Goal: Information Seeking & Learning: Learn about a topic

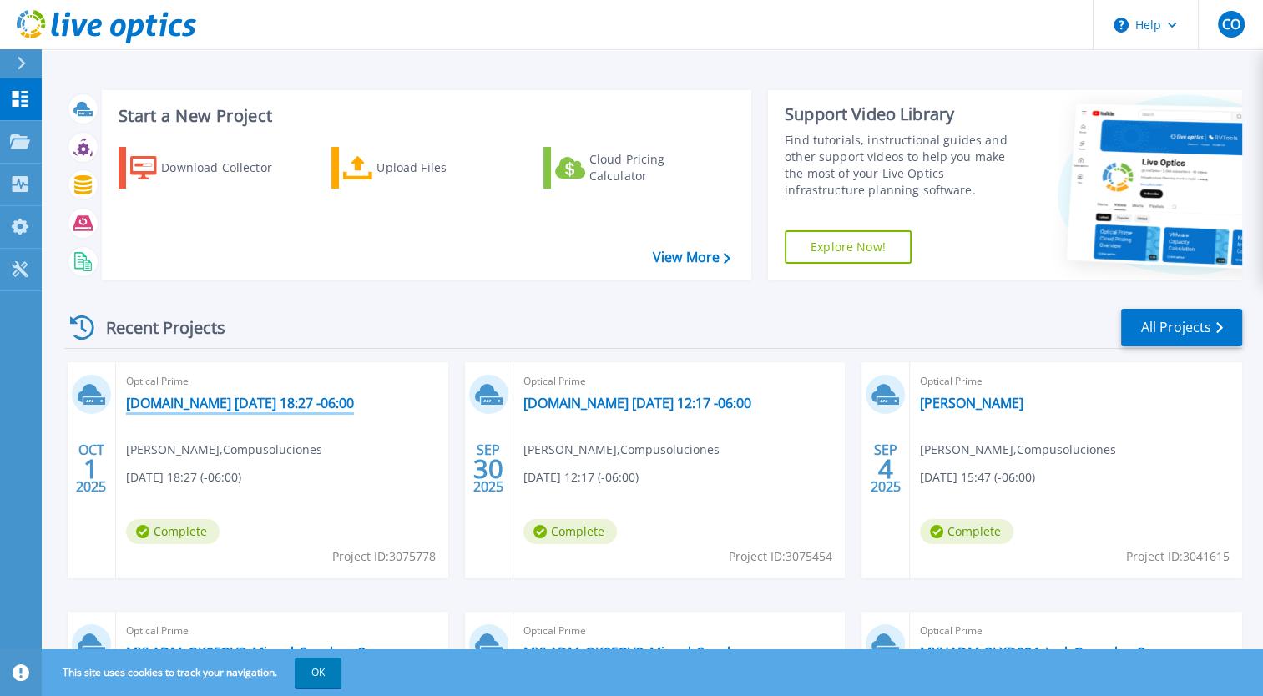
click at [285, 406] on link "[DOMAIN_NAME] [DATE] 18:27 -06:00" at bounding box center [240, 403] width 228 height 17
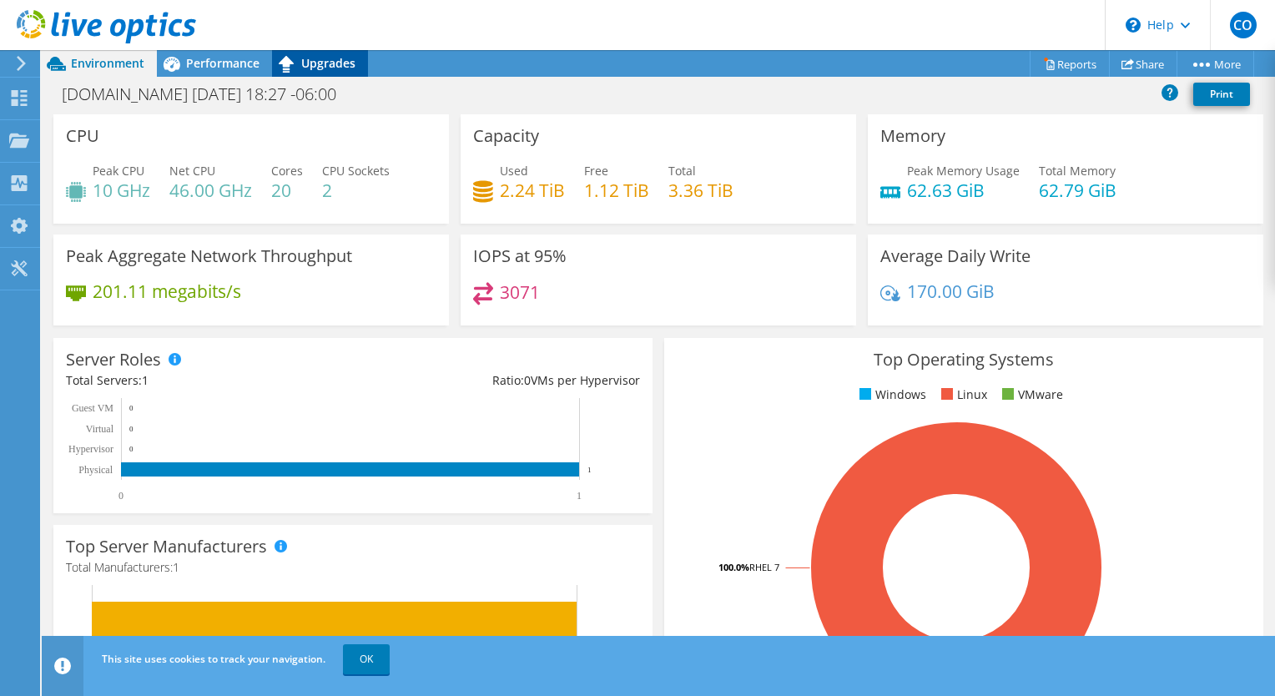
click at [320, 63] on span "Upgrades" at bounding box center [328, 63] width 54 height 16
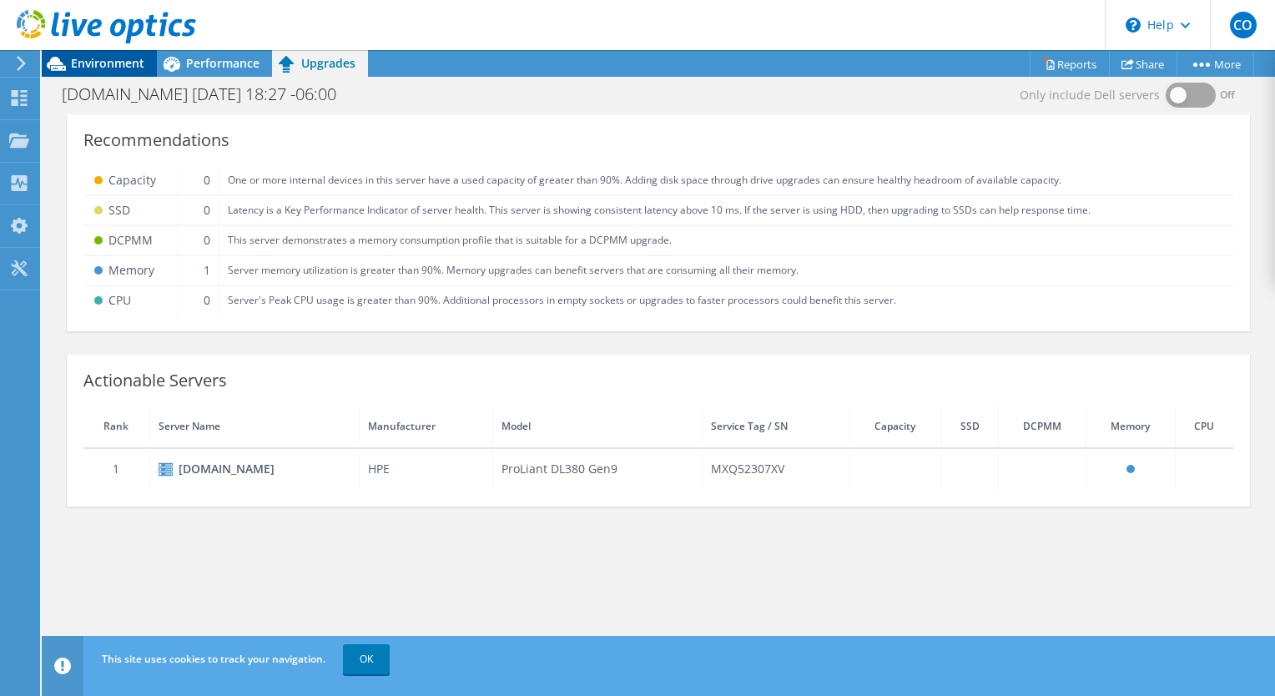
click at [126, 60] on span "Environment" at bounding box center [107, 63] width 73 height 16
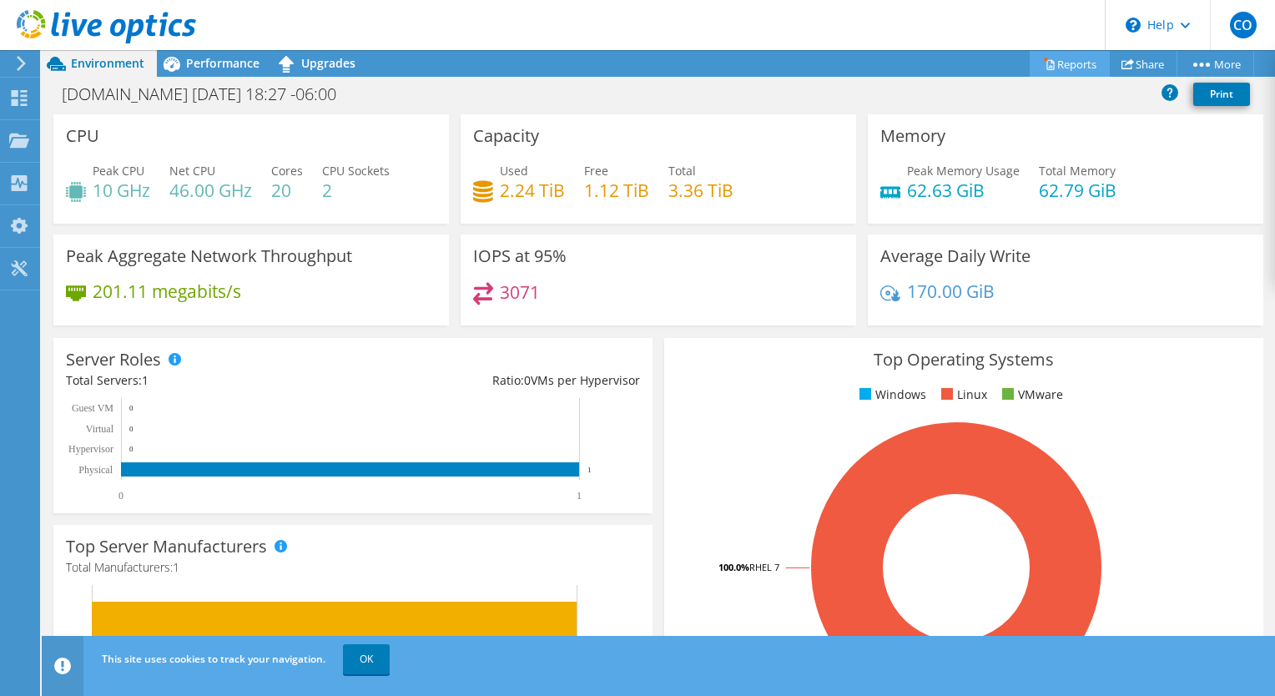
click at [1060, 57] on link "Reports" at bounding box center [1070, 64] width 80 height 26
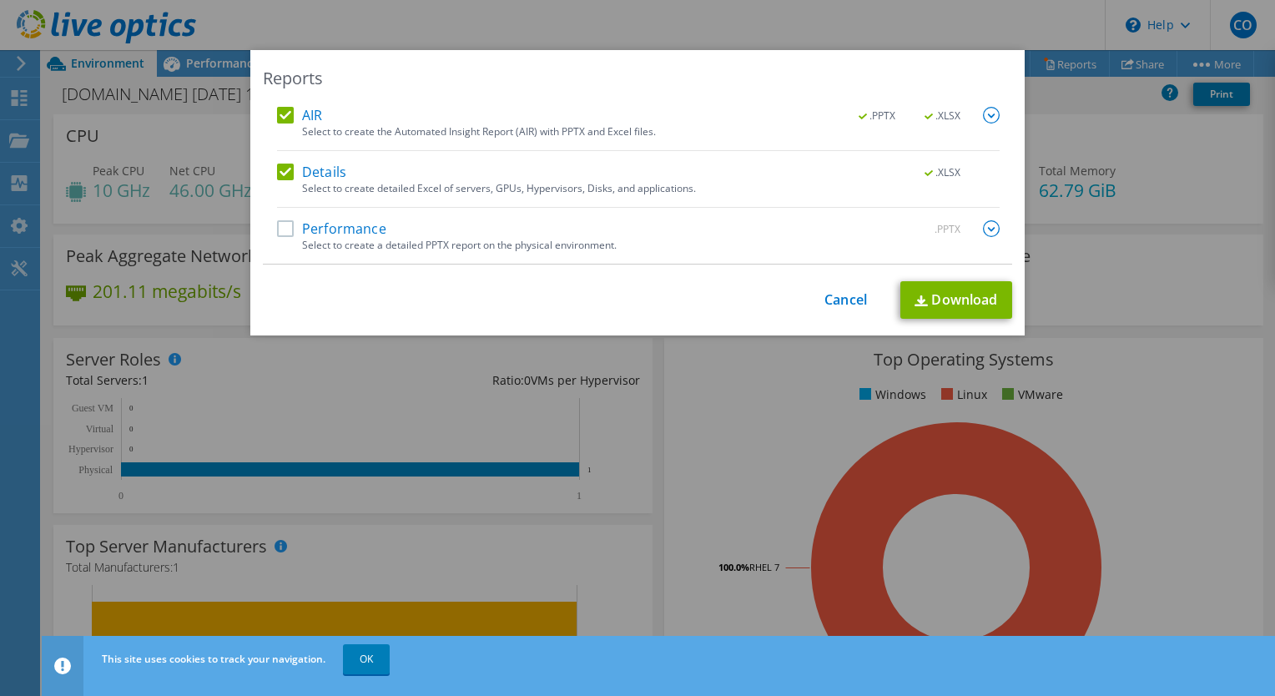
click at [281, 231] on label "Performance" at bounding box center [331, 228] width 109 height 17
click at [0, 0] on input "Performance" at bounding box center [0, 0] width 0 height 0
click at [947, 310] on link "Download" at bounding box center [956, 300] width 112 height 38
click at [845, 295] on link "Cancel" at bounding box center [846, 300] width 43 height 16
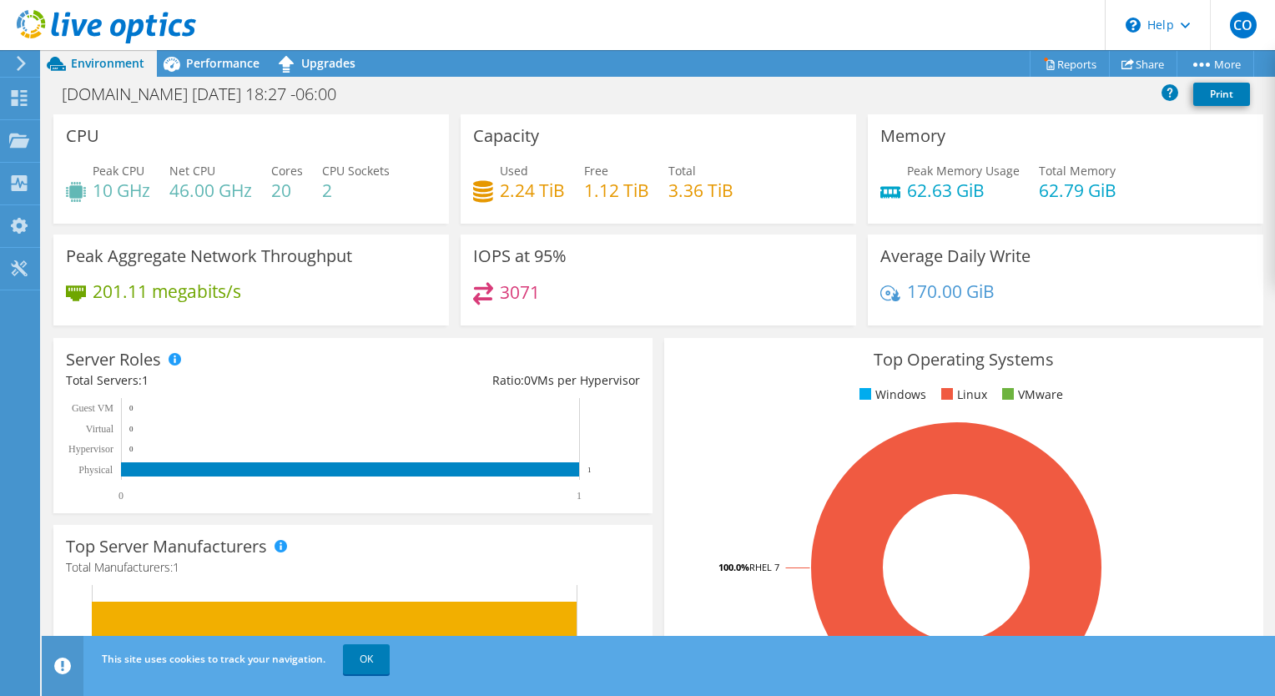
click at [648, 353] on div "Server Roles Physical Servers represent bare metal servers that were targets of…" at bounding box center [353, 425] width 611 height 187
click at [228, 75] on div "Performance" at bounding box center [214, 63] width 115 height 27
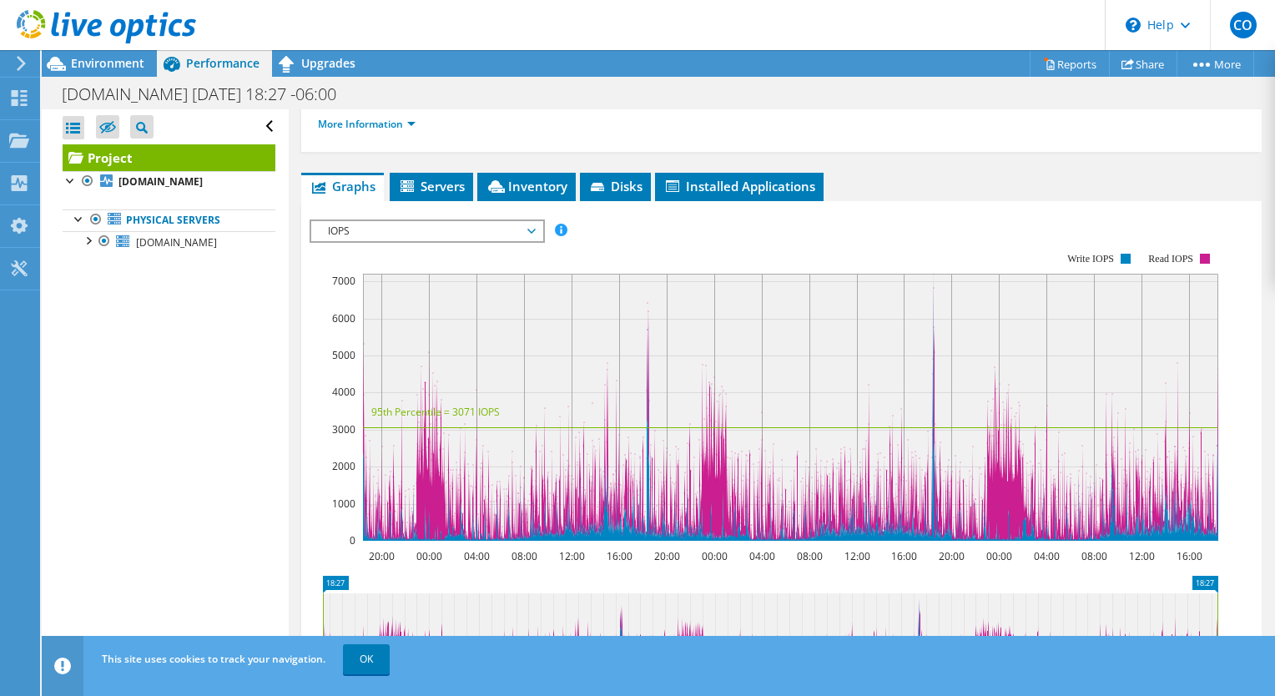
scroll to position [286, 0]
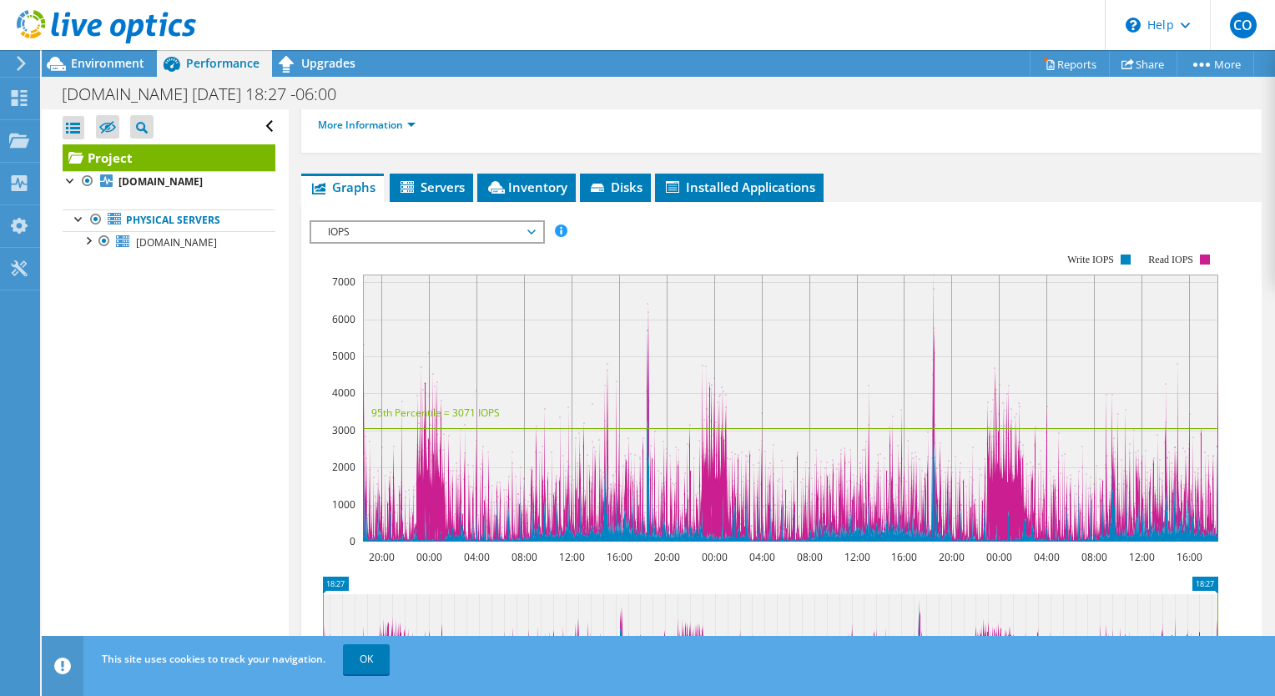
click at [527, 229] on span "IOPS" at bounding box center [427, 232] width 214 height 20
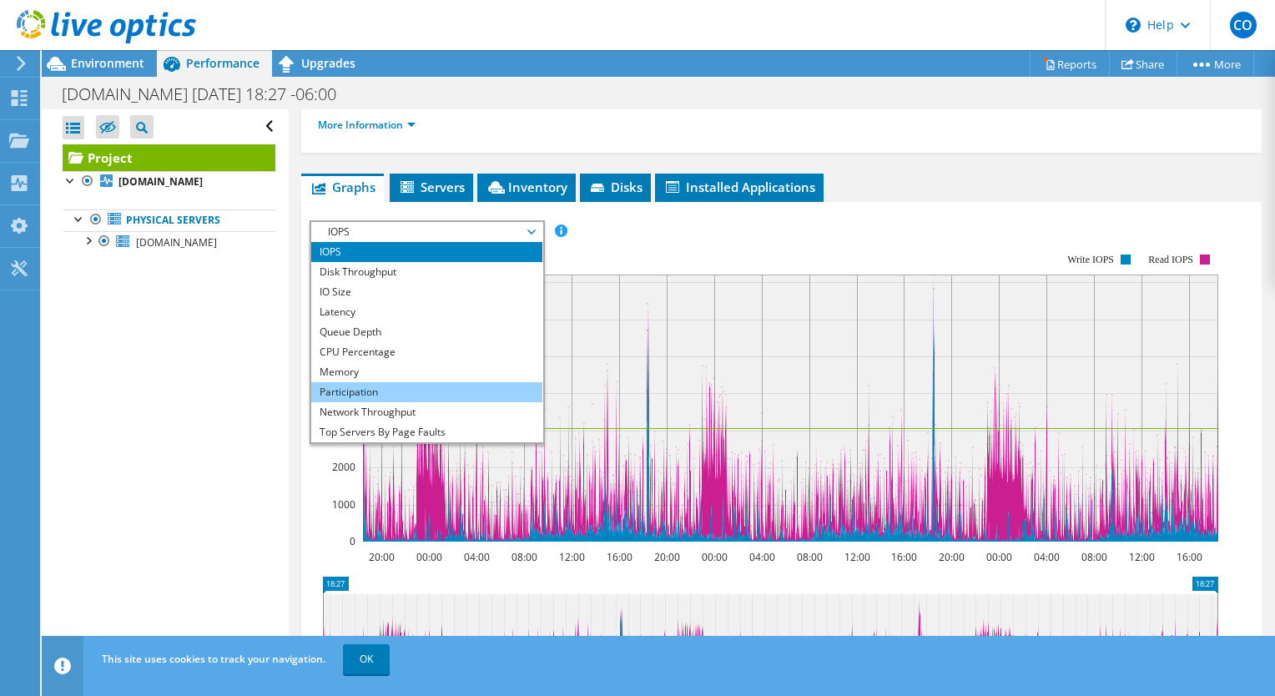
scroll to position [60, 0]
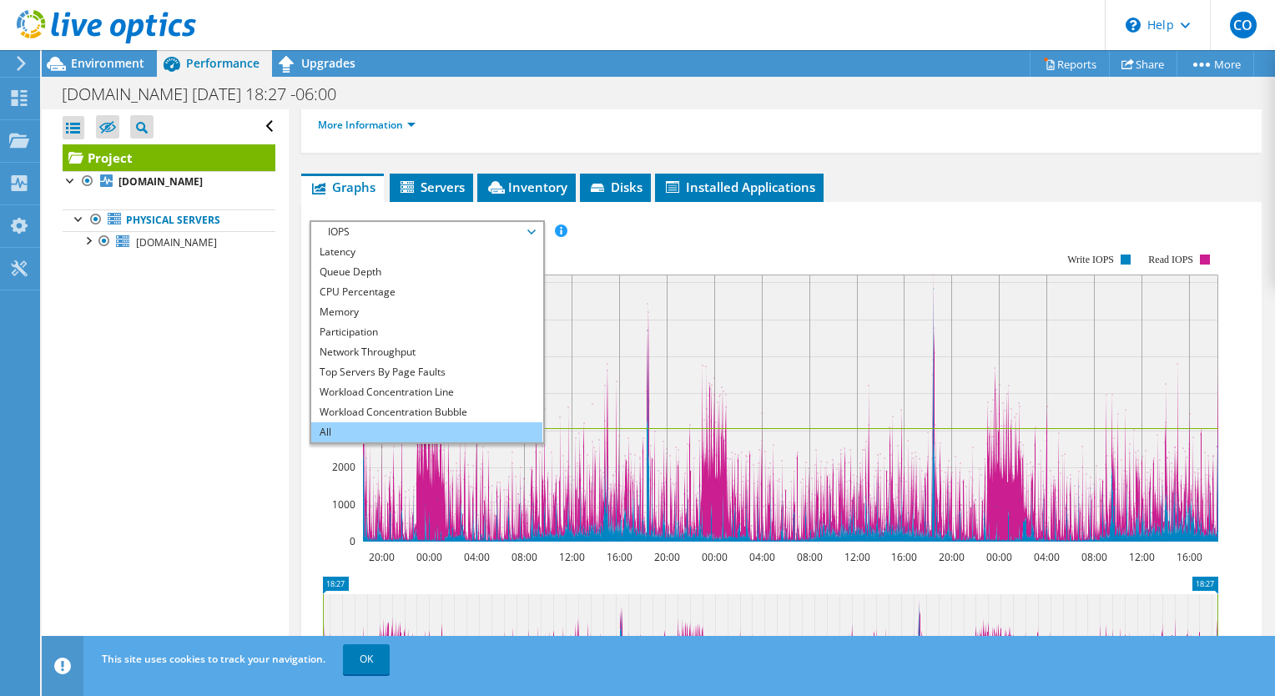
click at [391, 423] on li "All" at bounding box center [426, 432] width 231 height 20
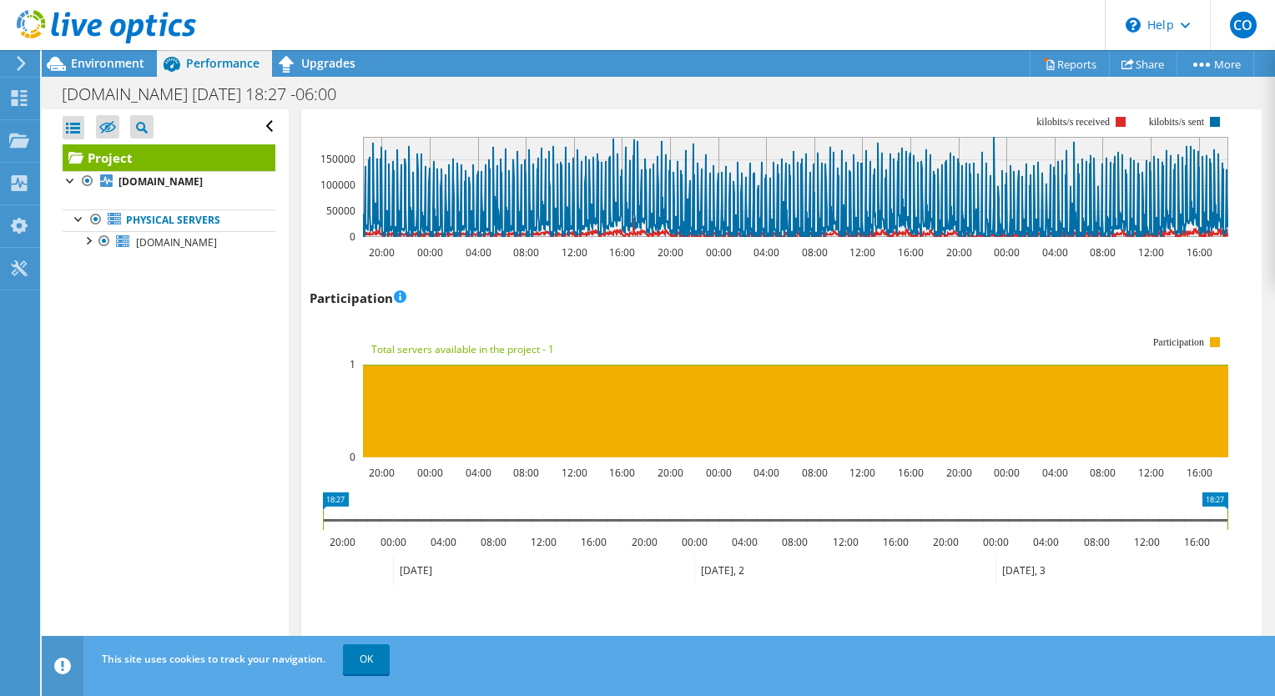
scroll to position [2160, 0]
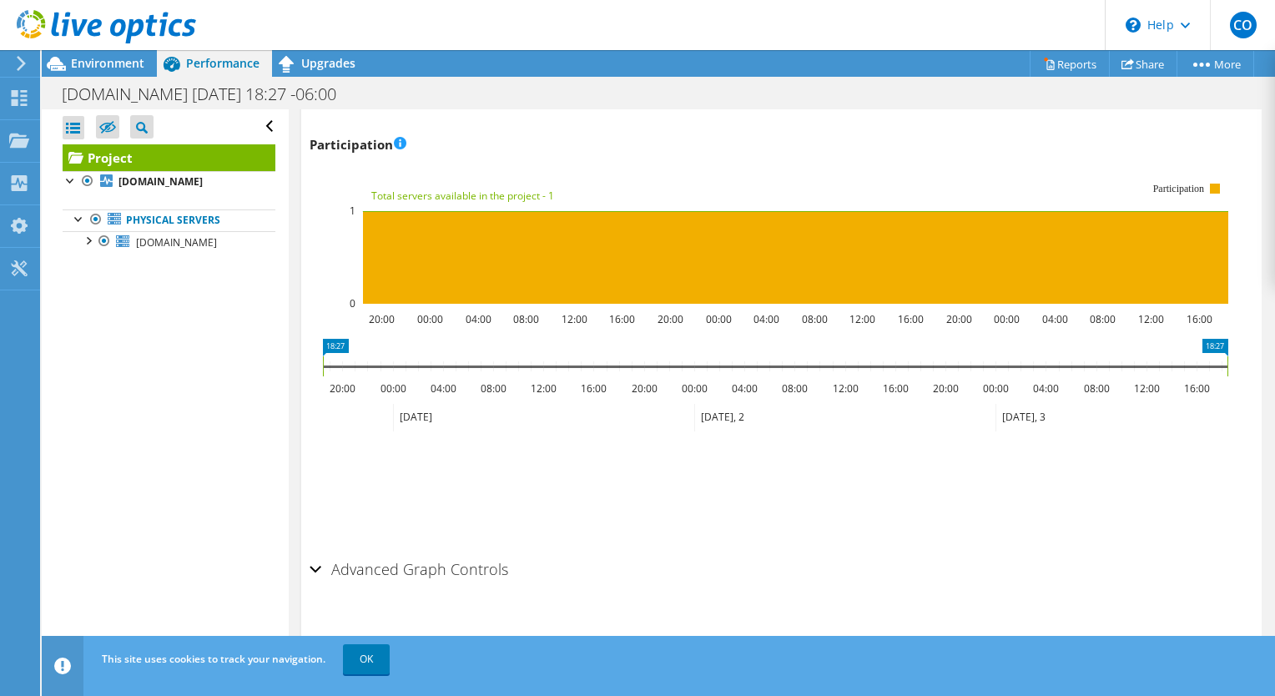
click at [313, 566] on div "Advanced Graph Controls" at bounding box center [782, 570] width 944 height 36
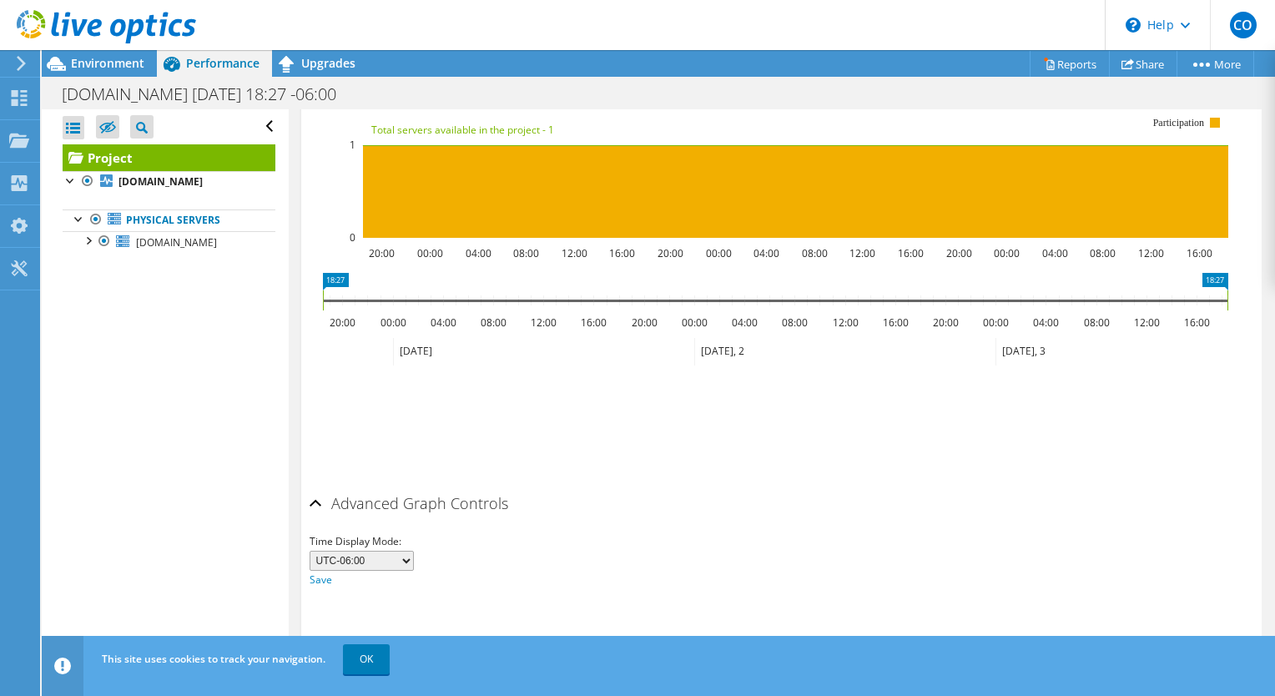
click at [314, 499] on div "Advanced Graph Controls" at bounding box center [782, 505] width 944 height 36
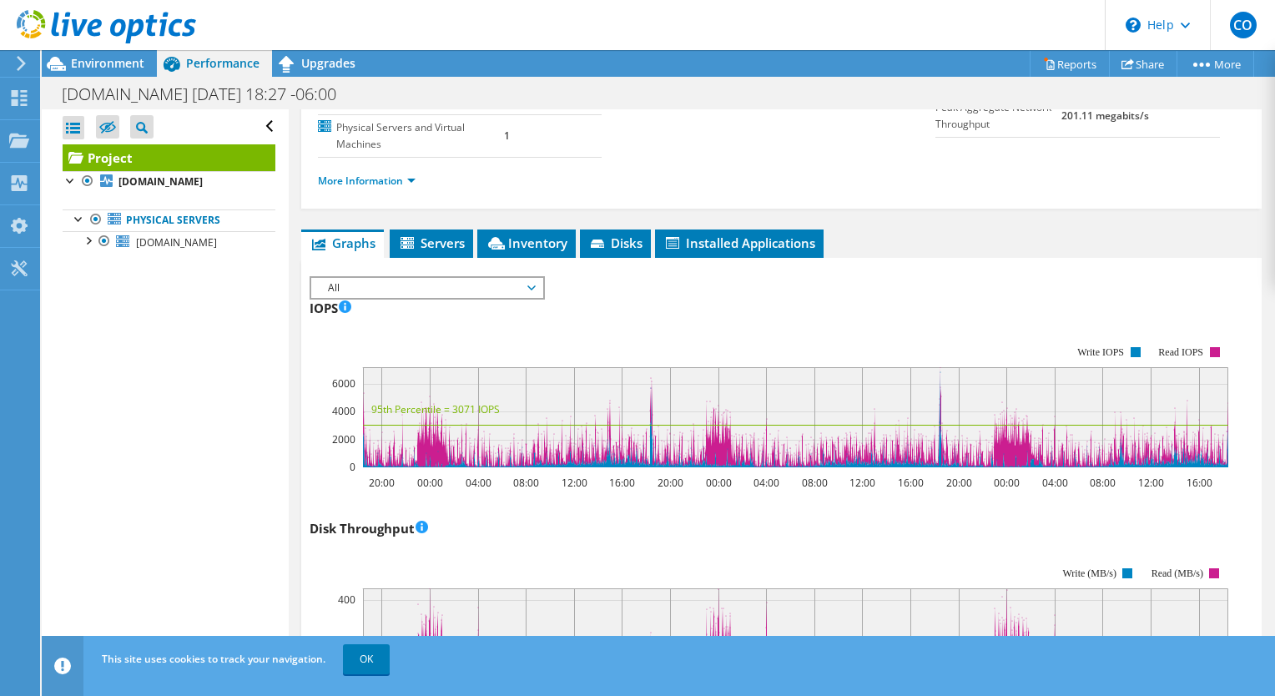
scroll to position [0, 0]
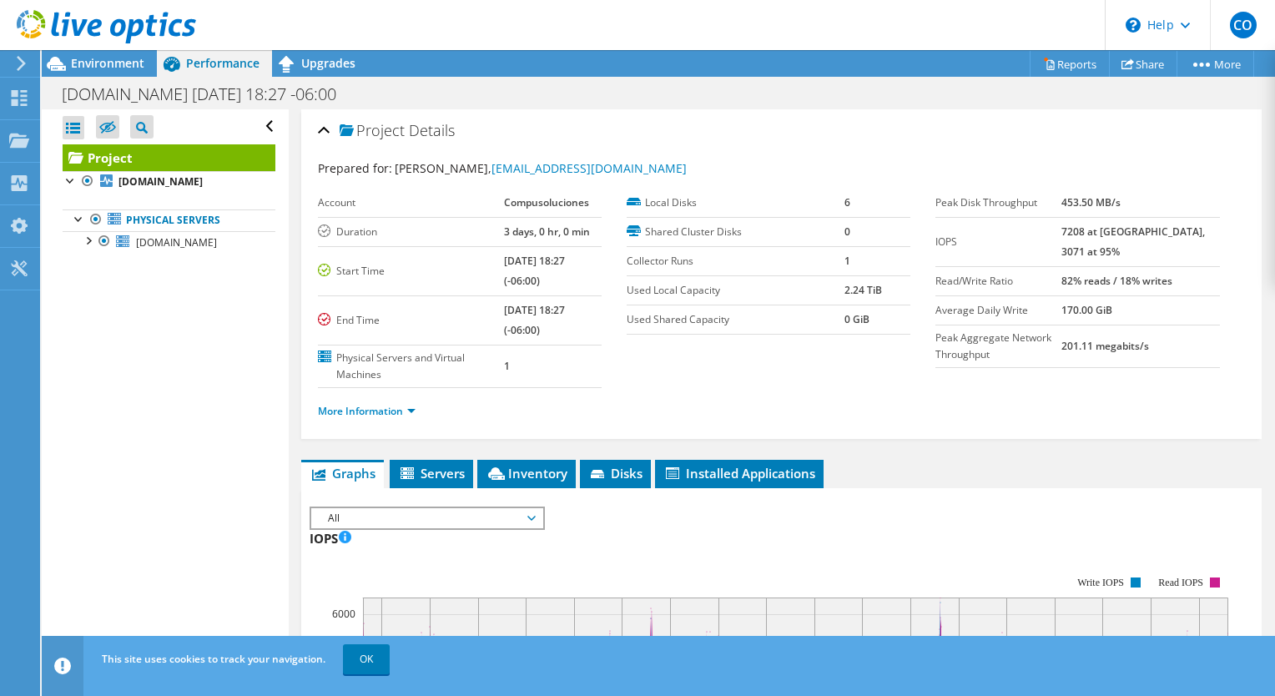
click at [116, 53] on div at bounding box center [98, 28] width 196 height 56
click at [115, 62] on span "Environment" at bounding box center [107, 63] width 73 height 16
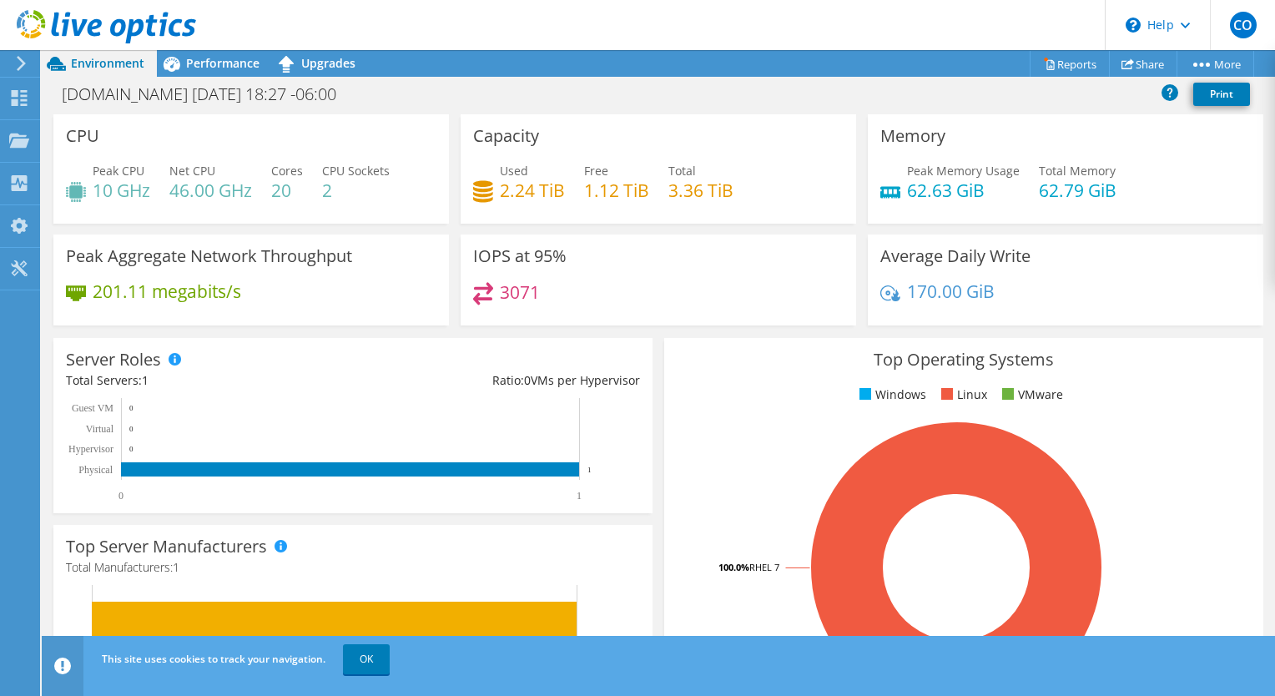
click at [44, 413] on section "CPU Peak CPU 10 GHz Net CPU 46.00 GHz Cores 20 CPU Sockets 2 Capacity Used 2.24…" at bounding box center [658, 600] width 1233 height 972
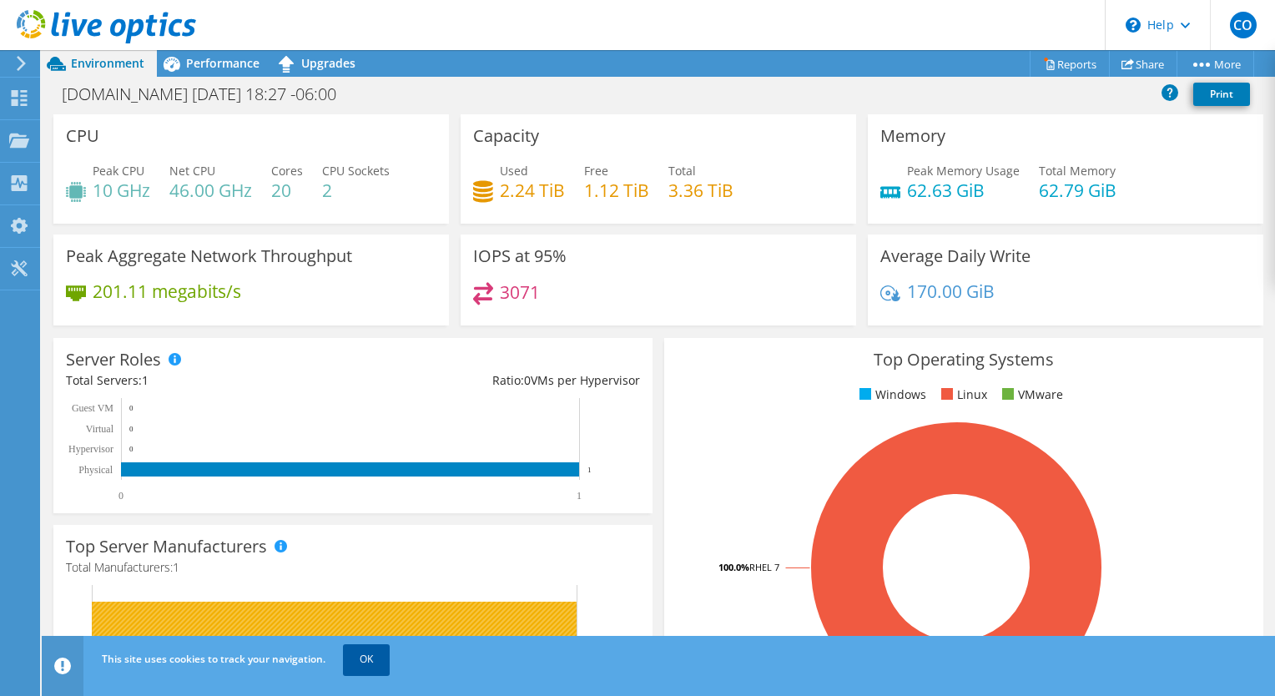
click at [376, 658] on link "OK" at bounding box center [366, 659] width 47 height 30
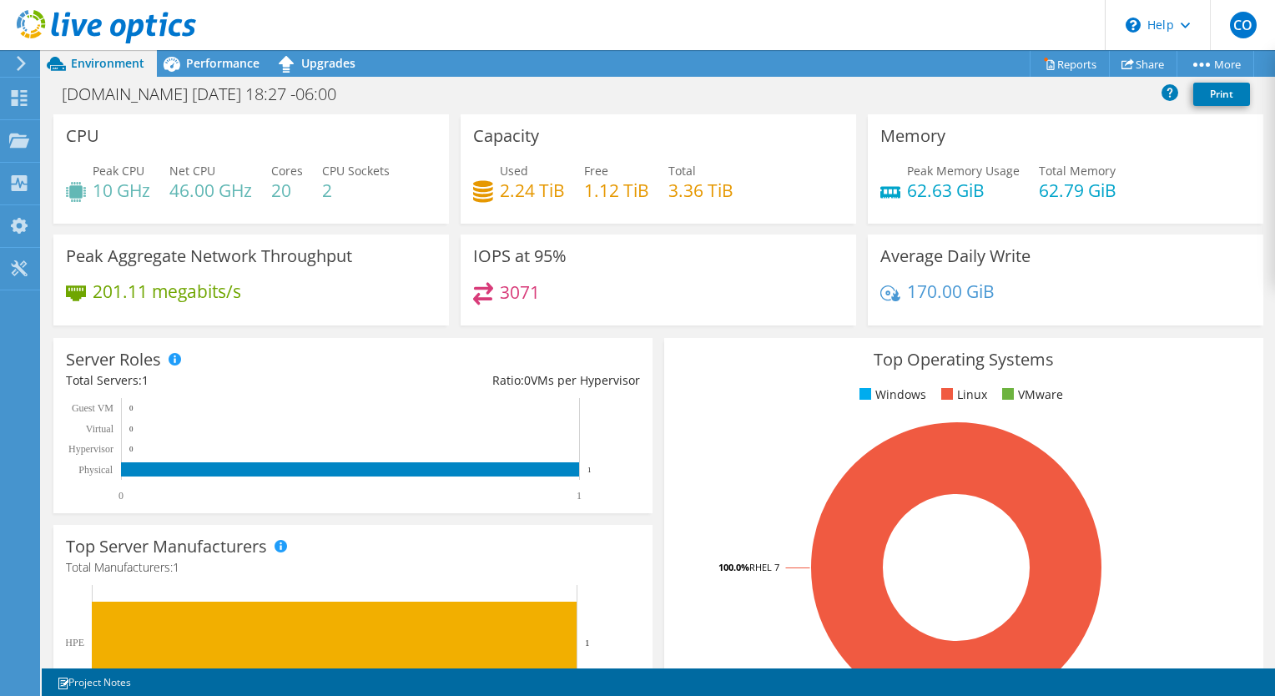
click at [42, 306] on section "CPU Peak CPU 10 GHz Net CPU 46.00 GHz Cores 20 CPU Sockets 2 Capacity Used 2.24…" at bounding box center [658, 600] width 1233 height 972
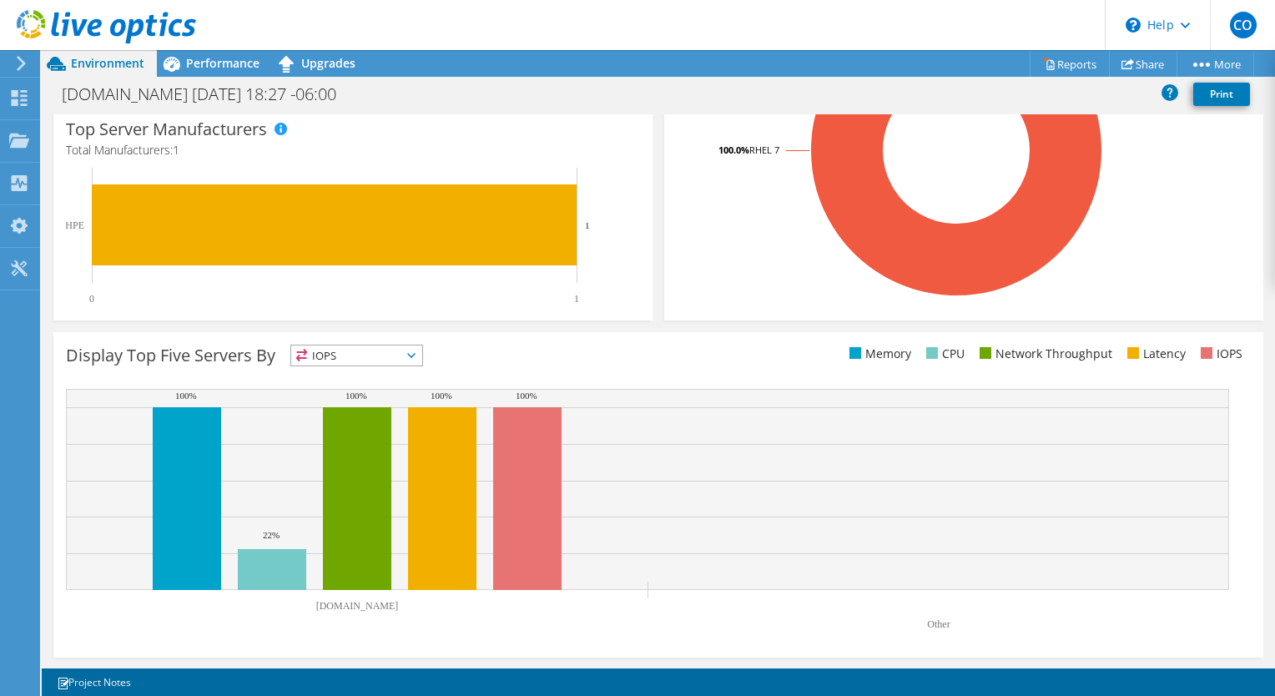
click at [414, 355] on icon at bounding box center [411, 355] width 8 height 5
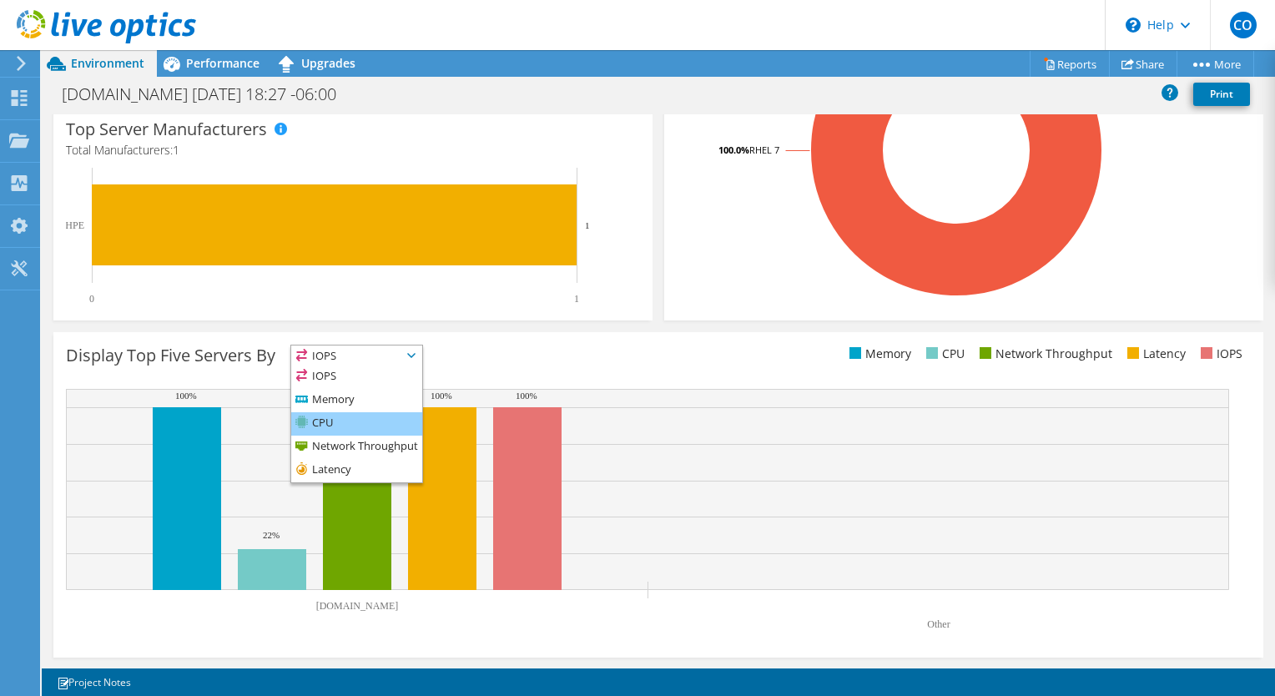
click at [345, 423] on li "CPU" at bounding box center [356, 423] width 131 height 23
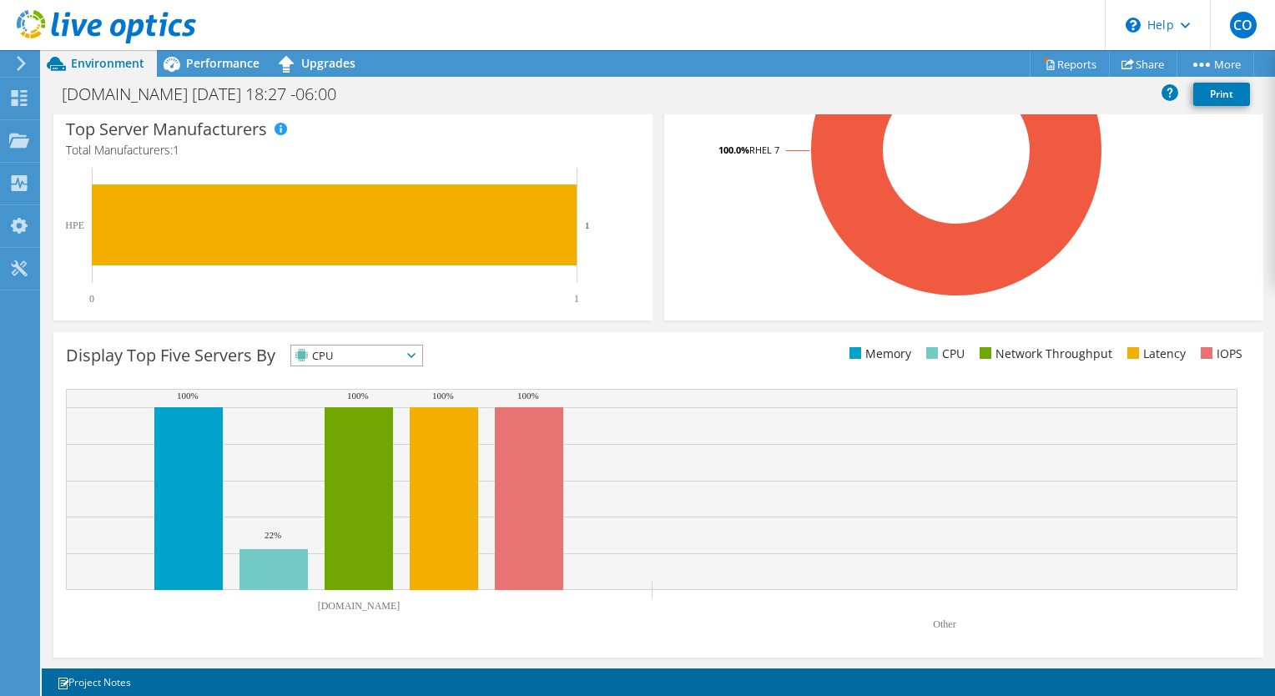
click at [53, 348] on div "Display Top Five Servers By CPU IOPS" at bounding box center [658, 494] width 1210 height 325
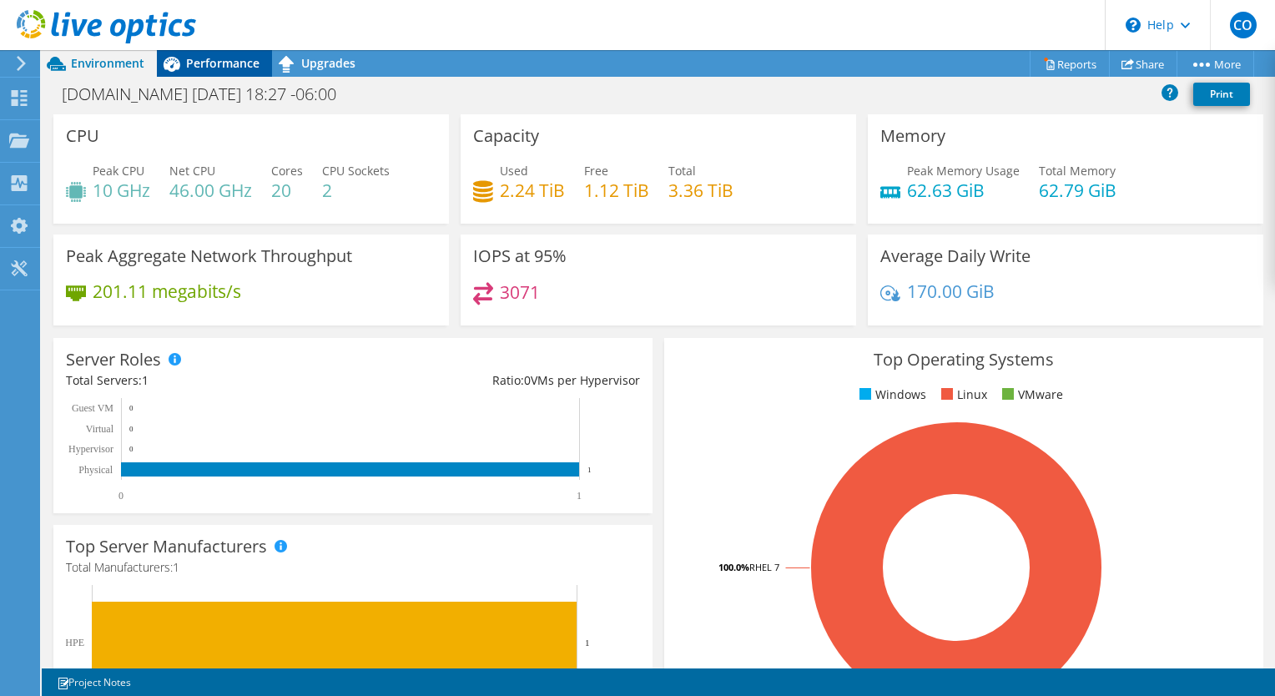
click at [208, 63] on span "Performance" at bounding box center [222, 63] width 73 height 16
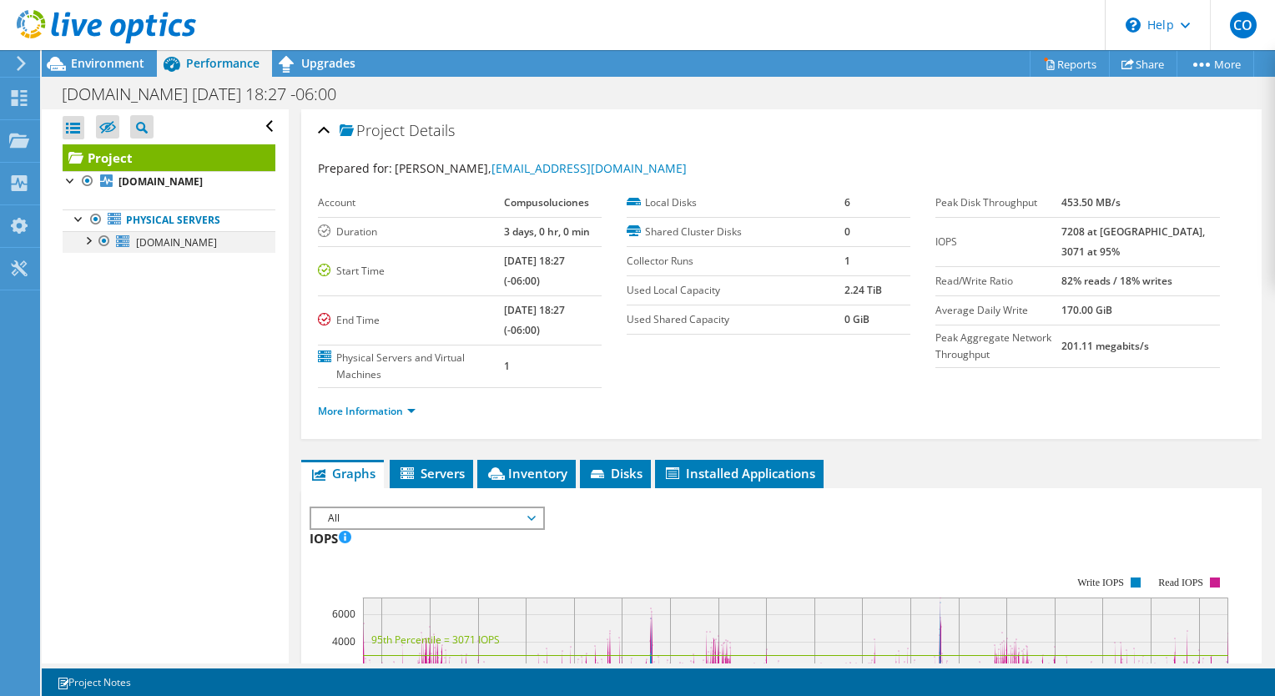
click at [88, 234] on div at bounding box center [87, 239] width 17 height 17
click at [374, 410] on link "More Information" at bounding box center [367, 411] width 98 height 14
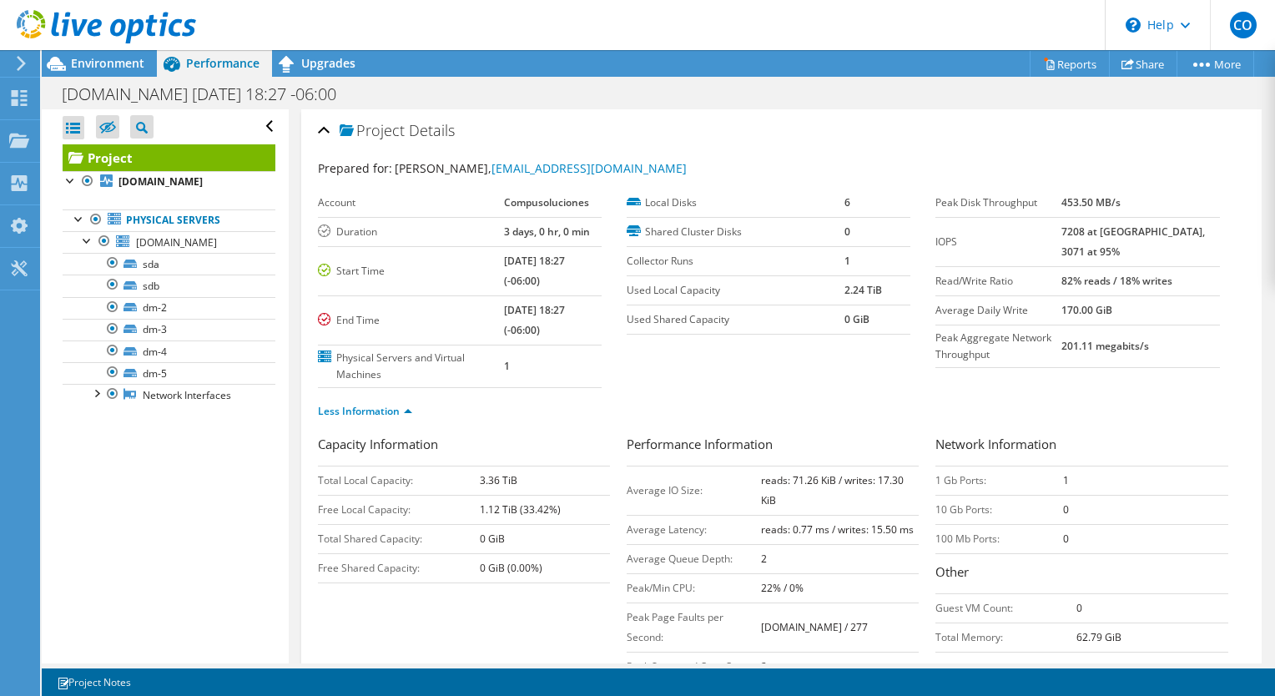
click at [240, 522] on div "Open All Close All Hide Excluded Nodes Project Tree Filter" at bounding box center [165, 386] width 246 height 554
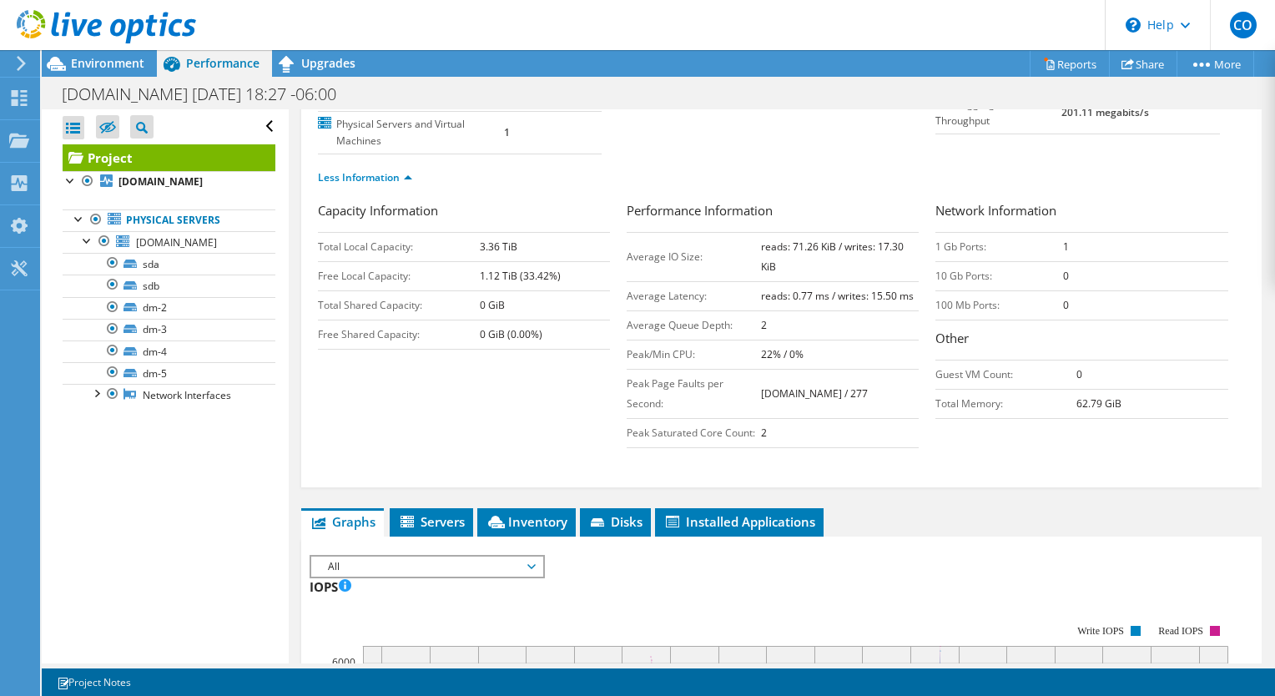
scroll to position [246, 0]
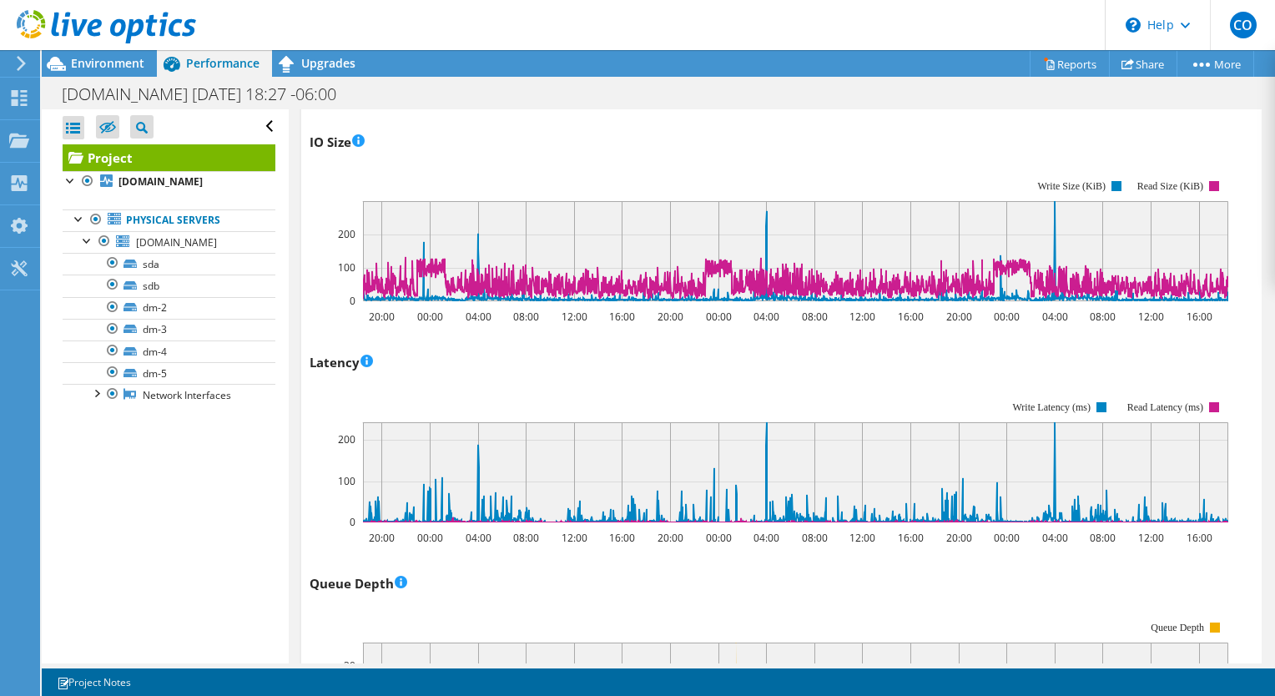
scroll to position [1125, 0]
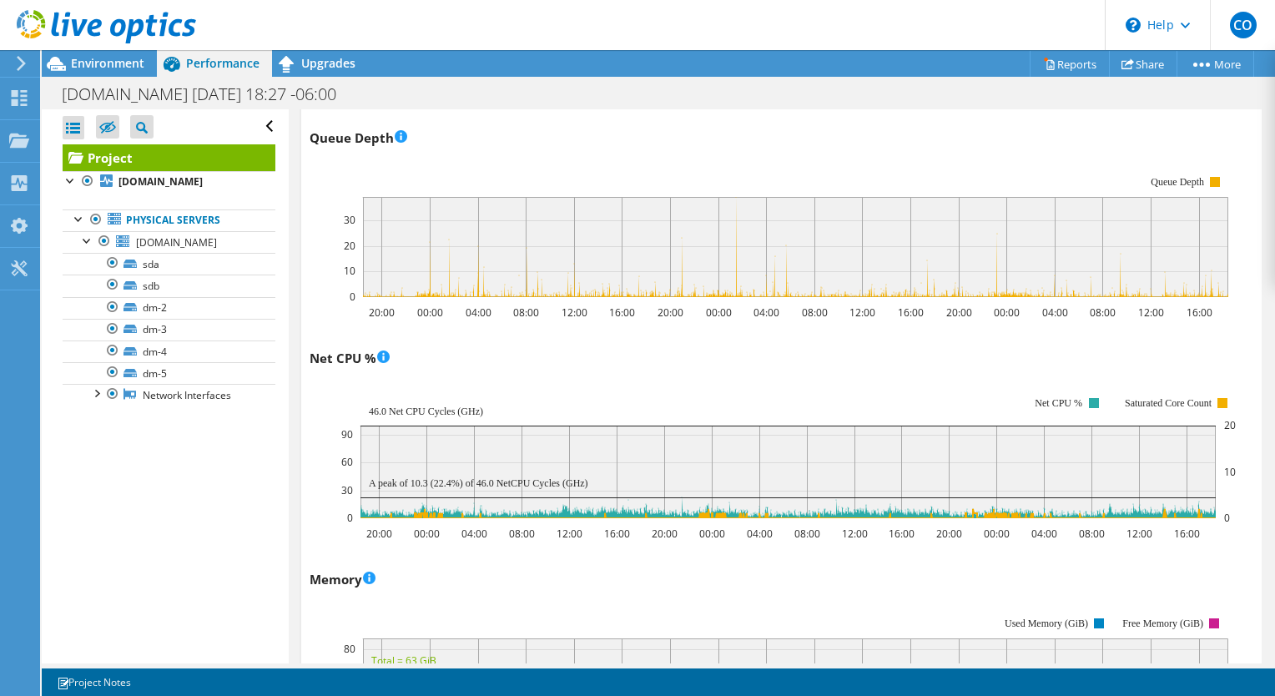
scroll to position [1566, 0]
click at [637, 62] on div "Project Actions Project Actions Reports Share More" at bounding box center [658, 63] width 1233 height 27
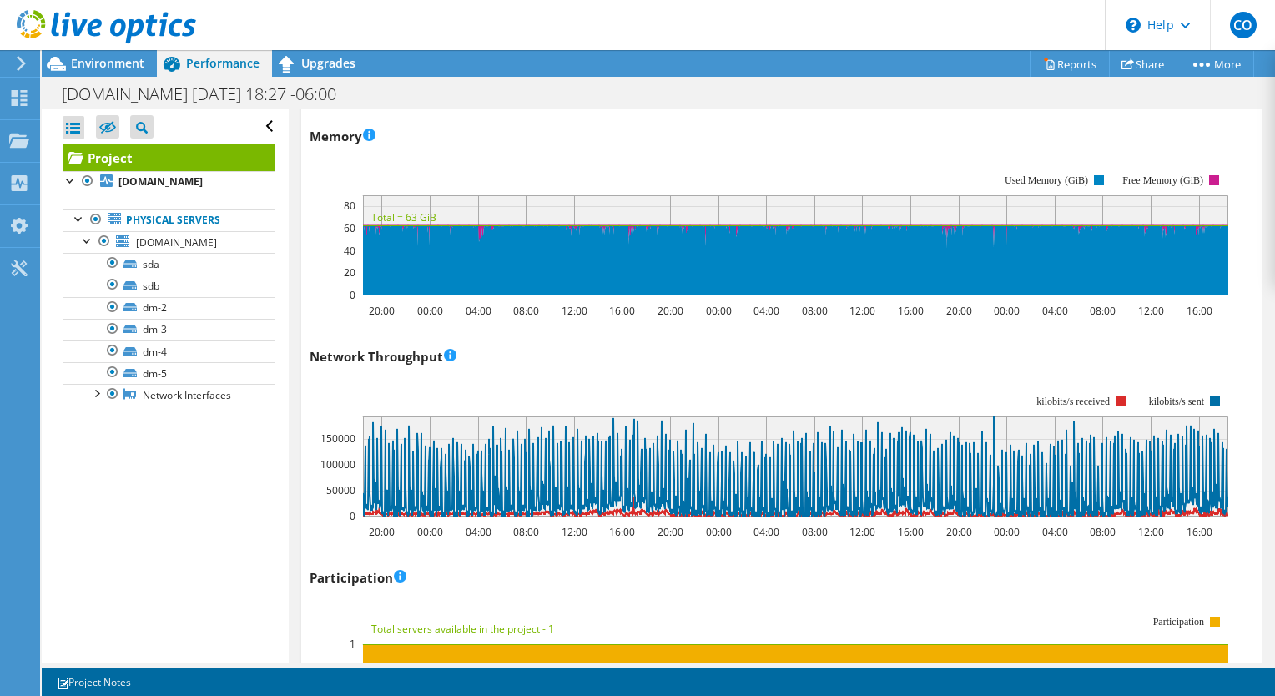
scroll to position [2010, 0]
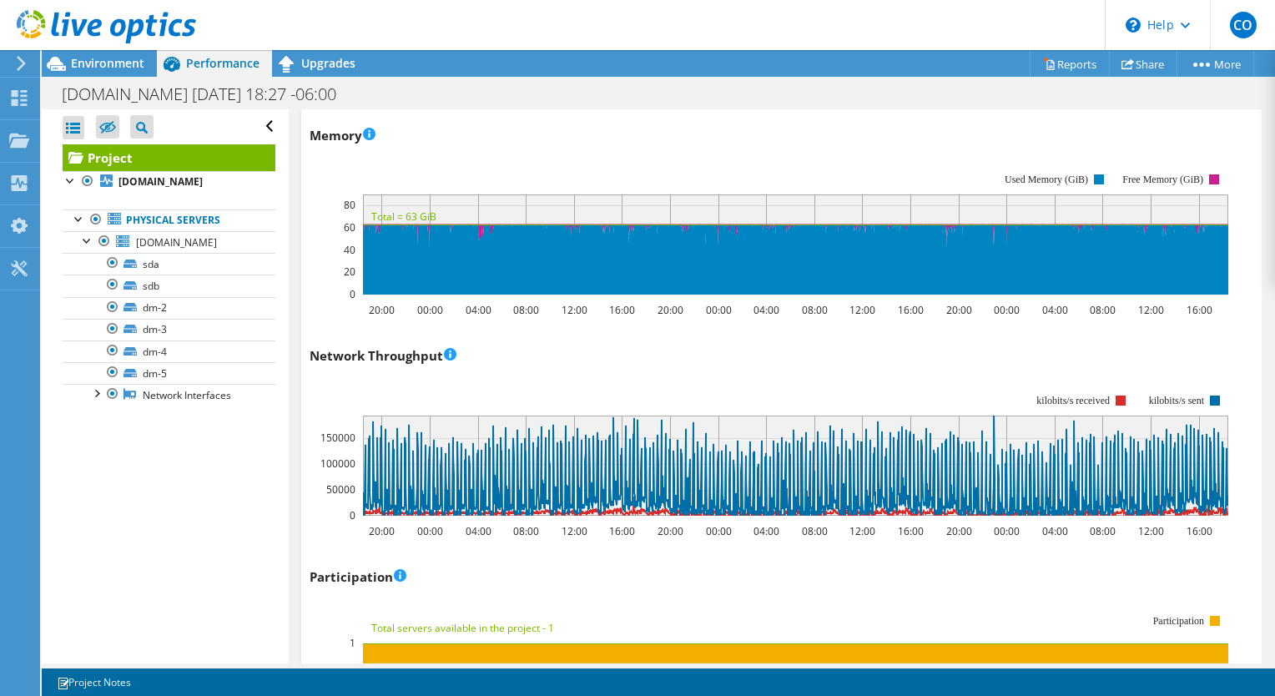
click at [199, 497] on div "Open All Close All Hide Excluded Nodes Project Tree Filter" at bounding box center [165, 386] width 246 height 554
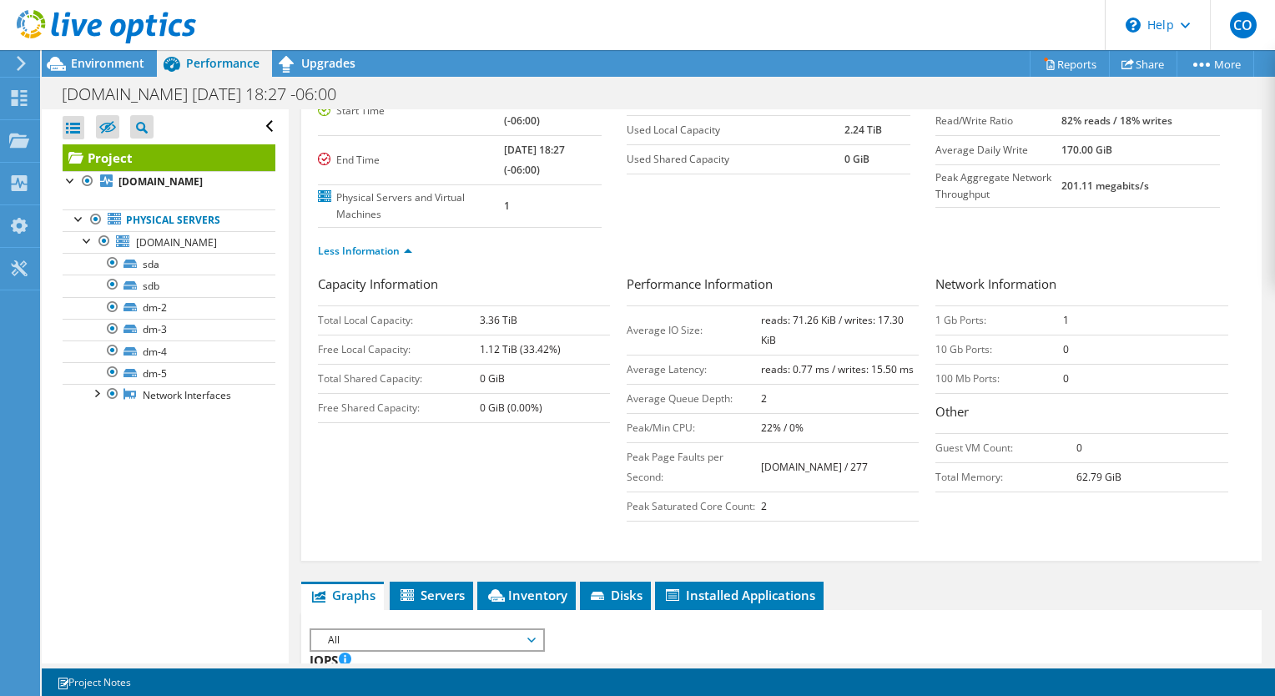
scroll to position [0, 0]
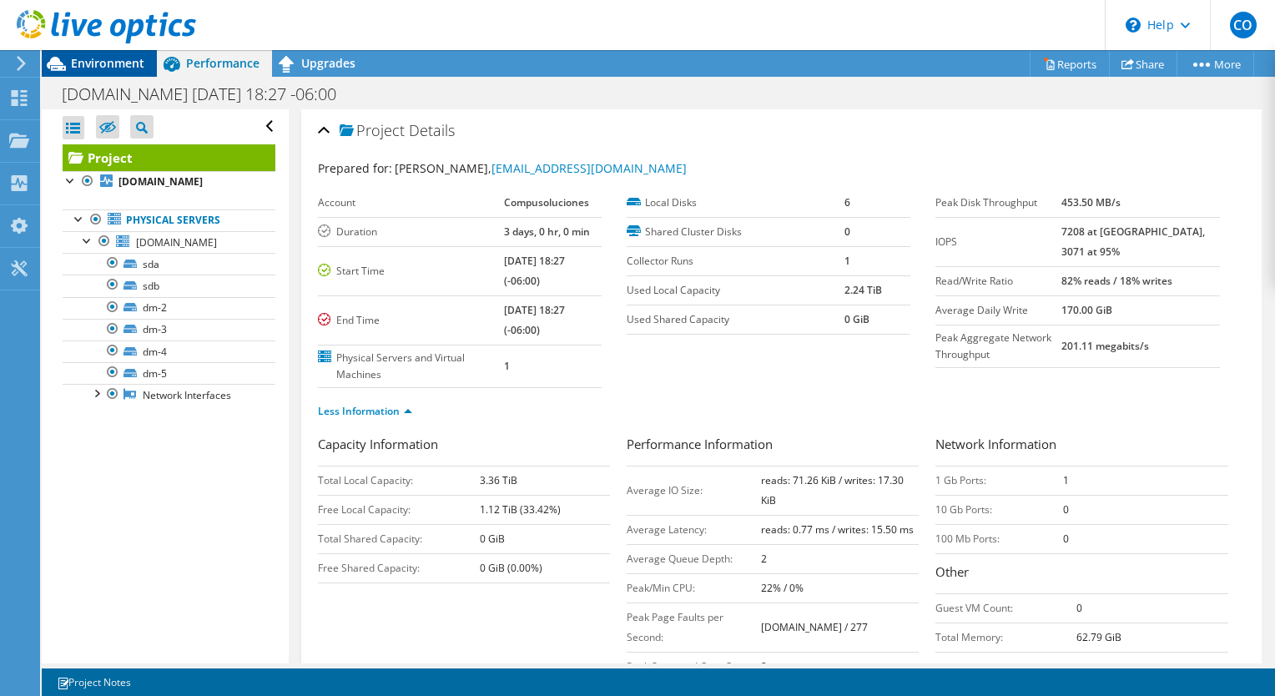
click at [100, 58] on span "Environment" at bounding box center [107, 63] width 73 height 16
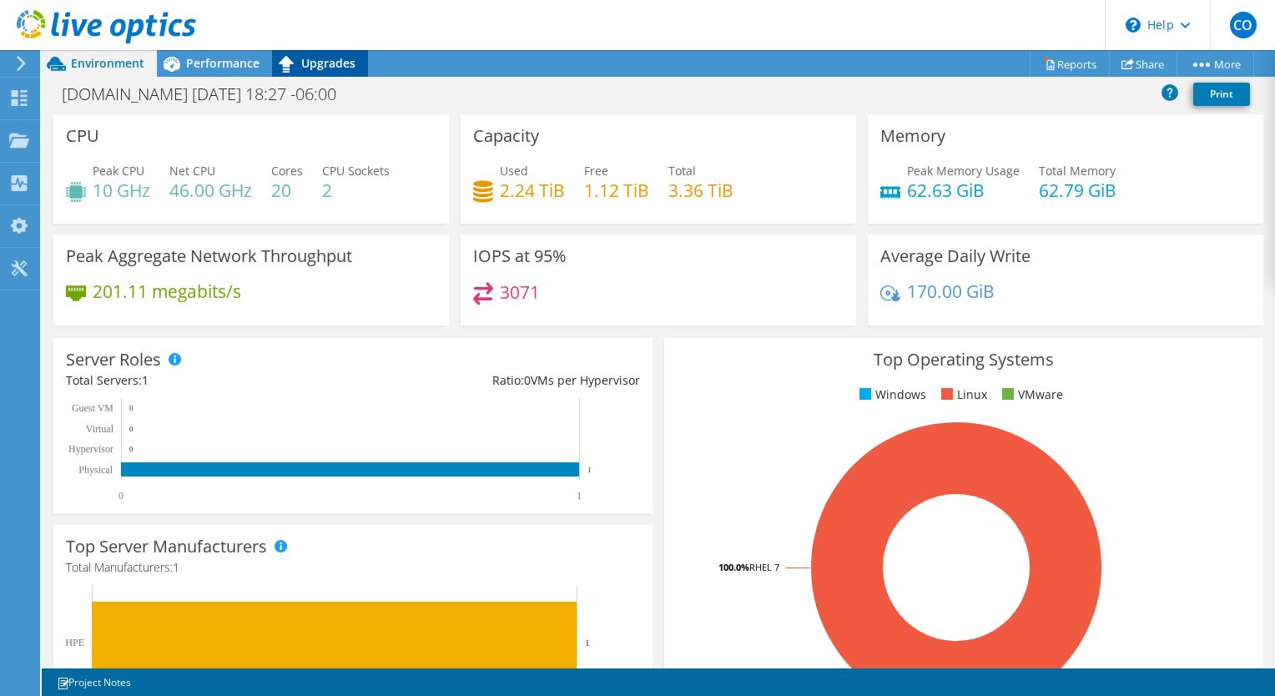
click at [324, 60] on span "Upgrades" at bounding box center [328, 63] width 54 height 16
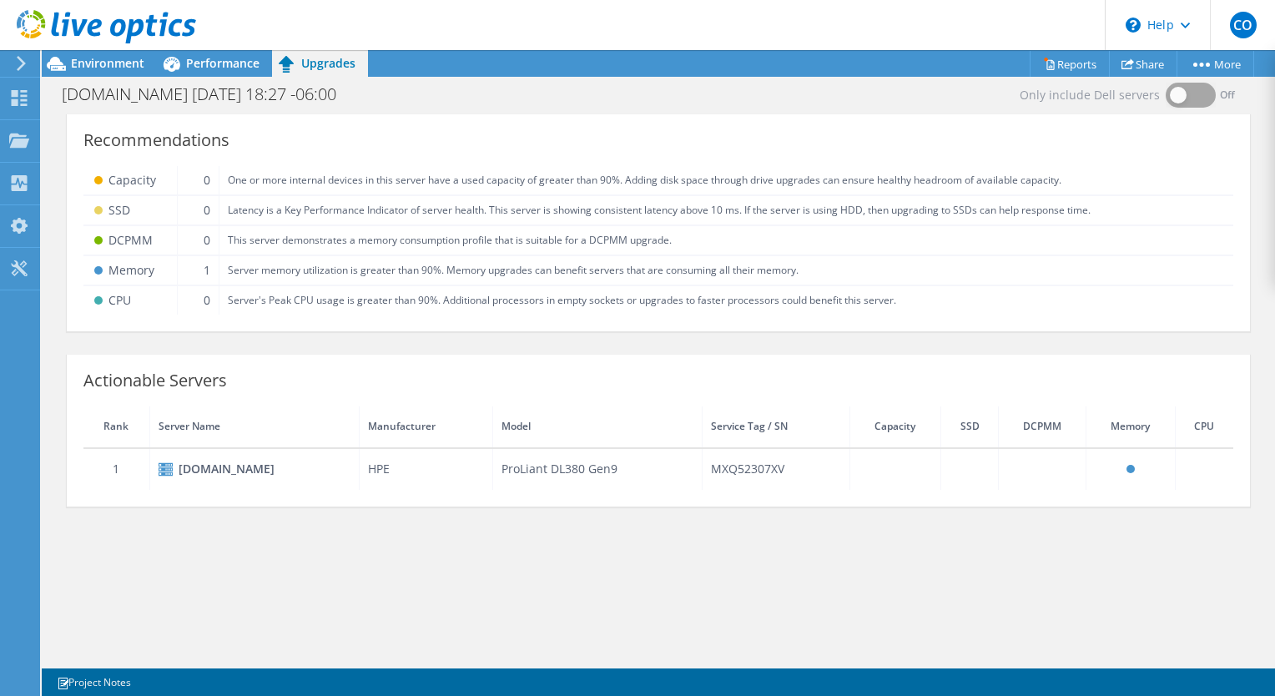
click at [723, 25] on header "CO End User [PERSON_NAME] [EMAIL_ADDRESS][DOMAIN_NAME] Compusoluciones My Profi…" at bounding box center [637, 25] width 1275 height 50
click at [154, 597] on div "Only include Dell servers Off Recommendations Capacity 0 One or more internal d…" at bounding box center [658, 386] width 1233 height 554
click at [97, 73] on div "Environment" at bounding box center [99, 63] width 115 height 27
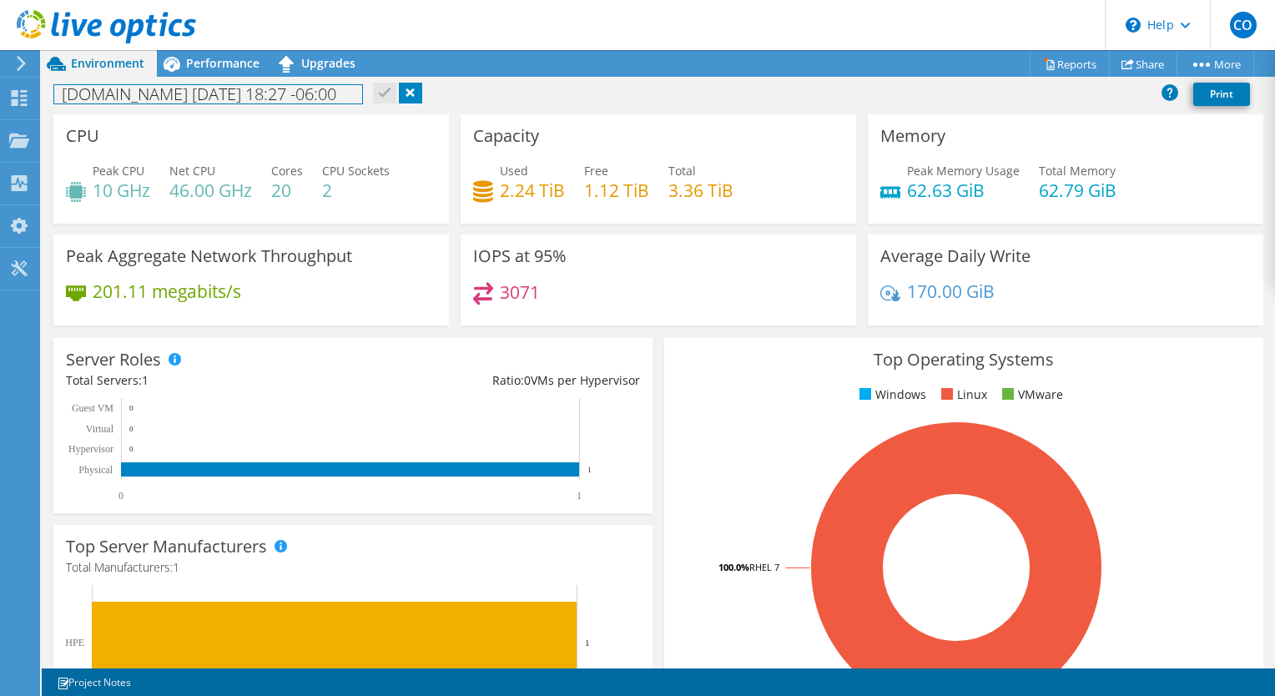
drag, startPoint x: 63, startPoint y: 96, endPoint x: 431, endPoint y: 92, distance: 368.0
click at [362, 92] on h1 "[DOMAIN_NAME] [DATE] 18:27 -06:00" at bounding box center [208, 94] width 308 height 18
copy h1 "[DOMAIN_NAME] [DATE] 18:27 -06:00"
click at [471, 94] on div "[DOMAIN_NAME] [DATE] 18:27 -06:00 Print" at bounding box center [658, 93] width 1233 height 31
